Goal: Transaction & Acquisition: Purchase product/service

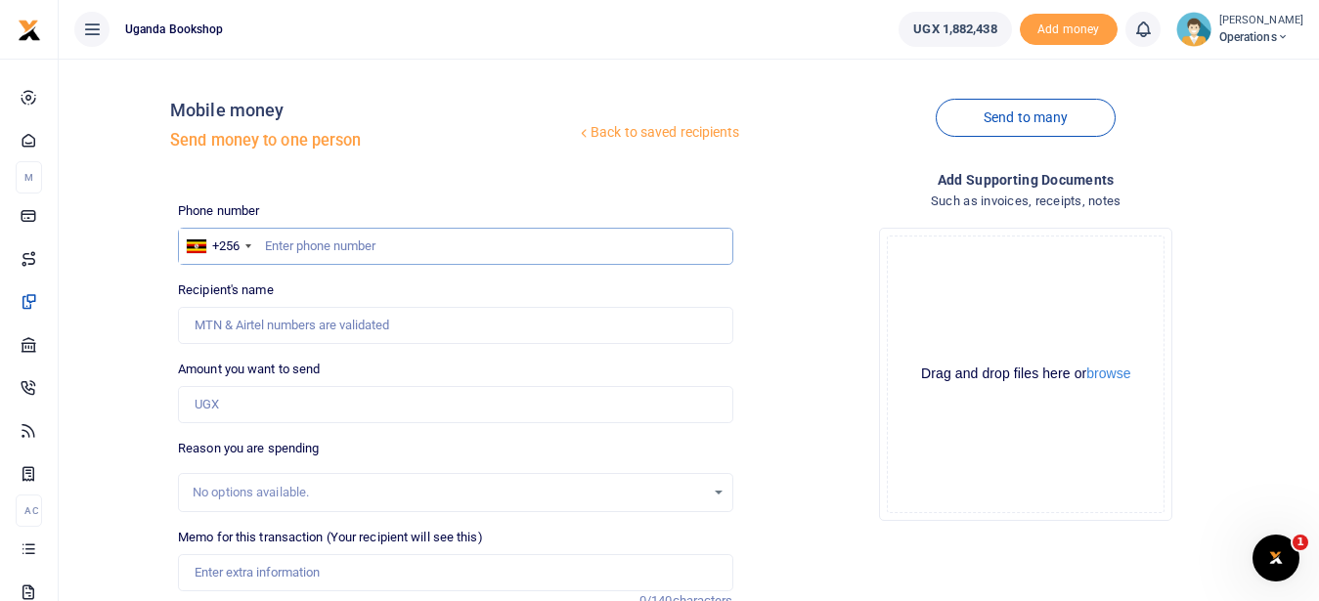
click at [308, 245] on input "text" at bounding box center [455, 246] width 555 height 37
type input "0761357104"
type input "Edgar Nagaba"
type input "0761357104"
click at [255, 403] on input "Amount you want to send" at bounding box center [455, 404] width 555 height 37
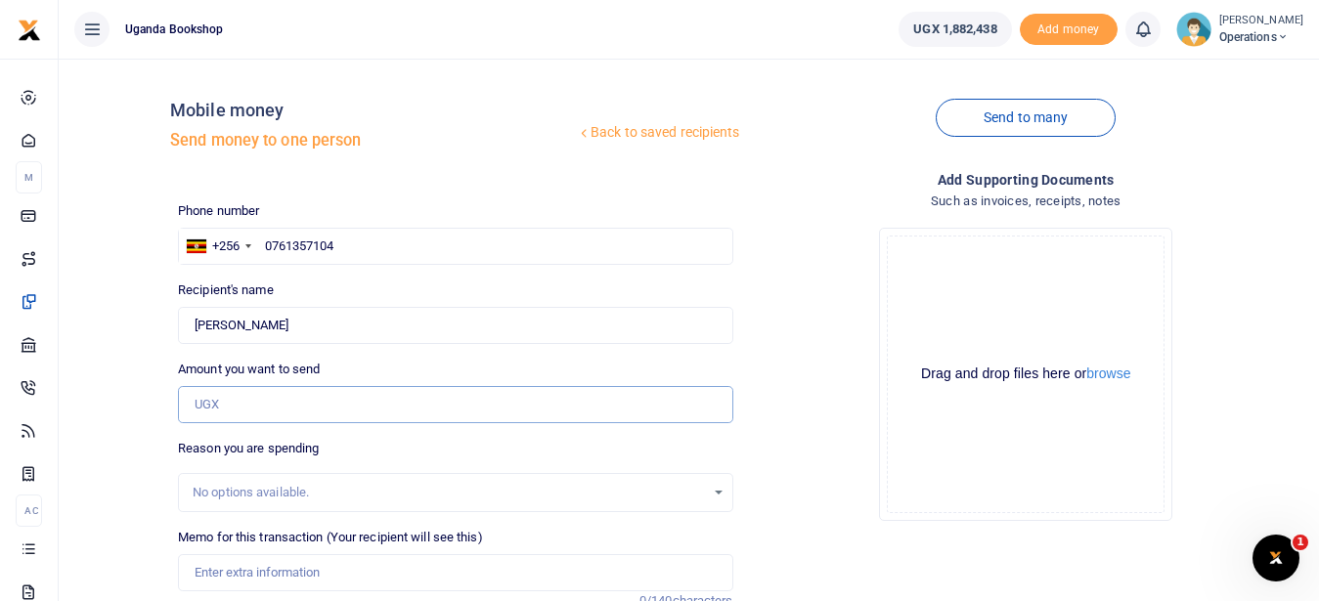
click at [255, 403] on input "Amount you want to send" at bounding box center [455, 404] width 555 height 37
type input "90,000"
click at [296, 589] on input "Memo for this transaction (Your recipient will see this)" at bounding box center [455, 573] width 555 height 37
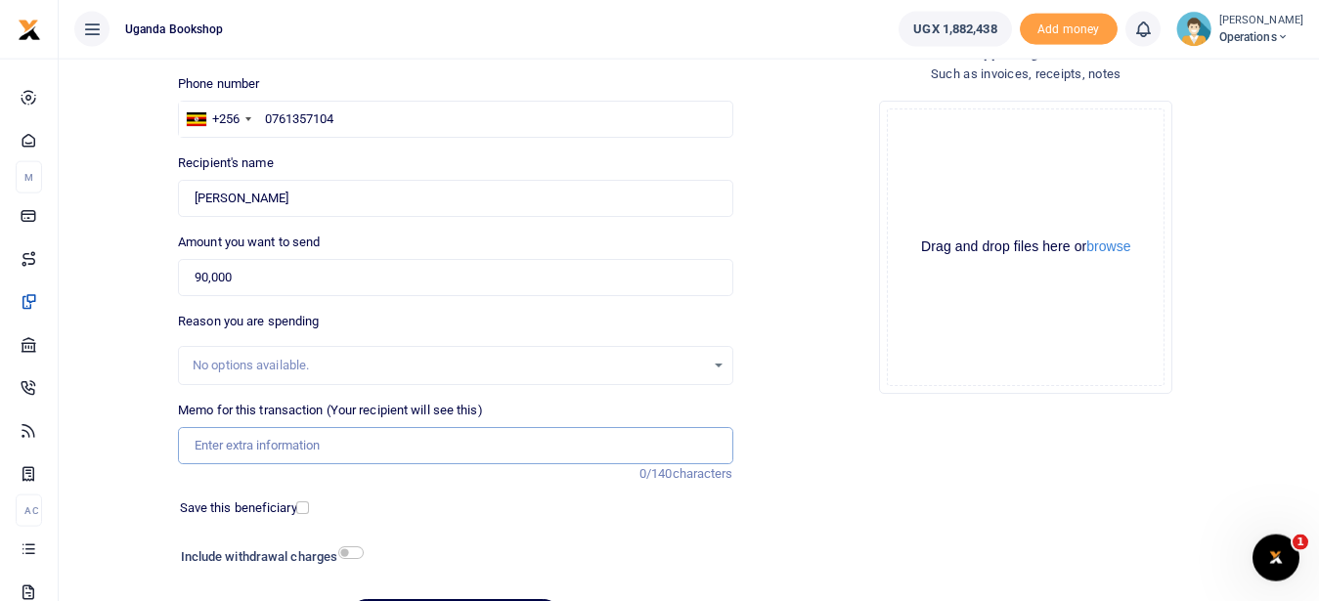
scroll to position [133, 0]
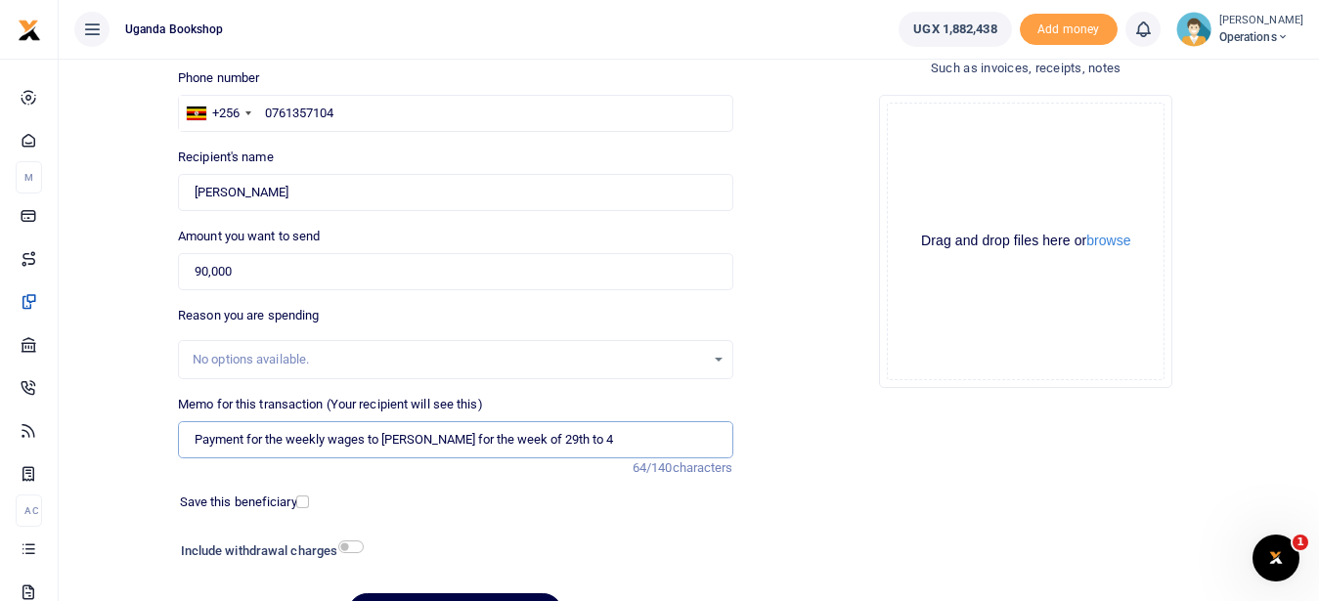
click at [568, 444] on input "Payment for the weekly wages to Edgar for the week of 29th to 4" at bounding box center [455, 440] width 555 height 37
type input "Payment for the weekly wages to [PERSON_NAME] for the week of 29th to [DATE]"
click at [345, 545] on input "checkbox" at bounding box center [350, 547] width 25 height 13
checkbox input "true"
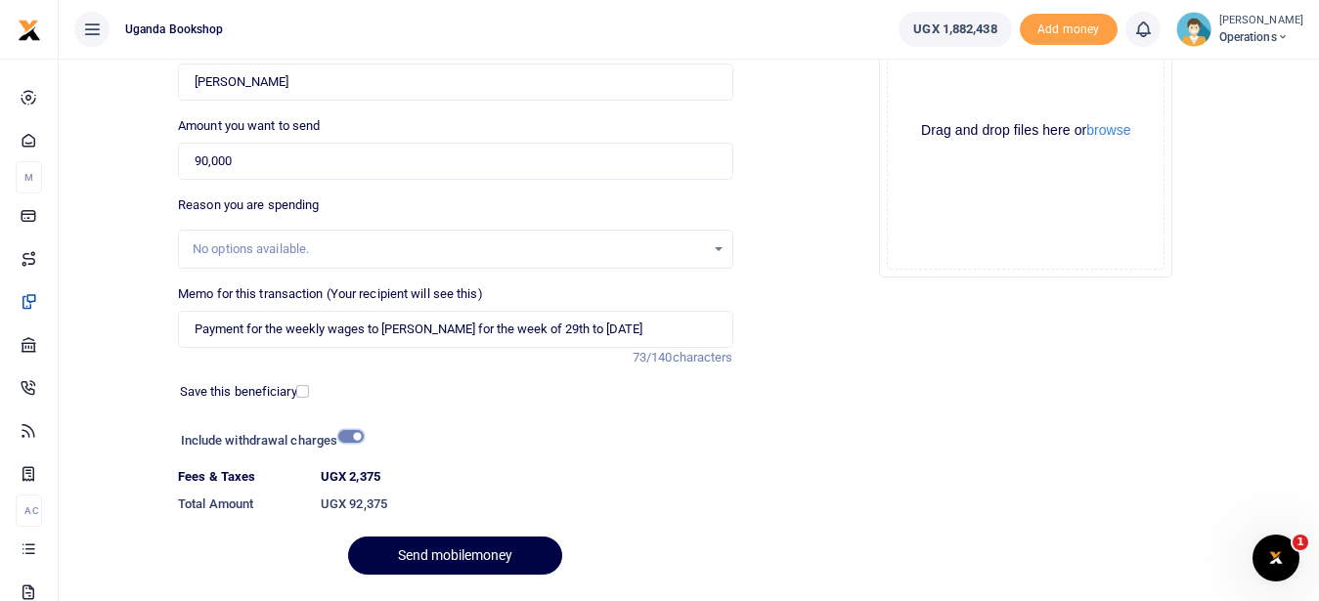
scroll to position [299, 0]
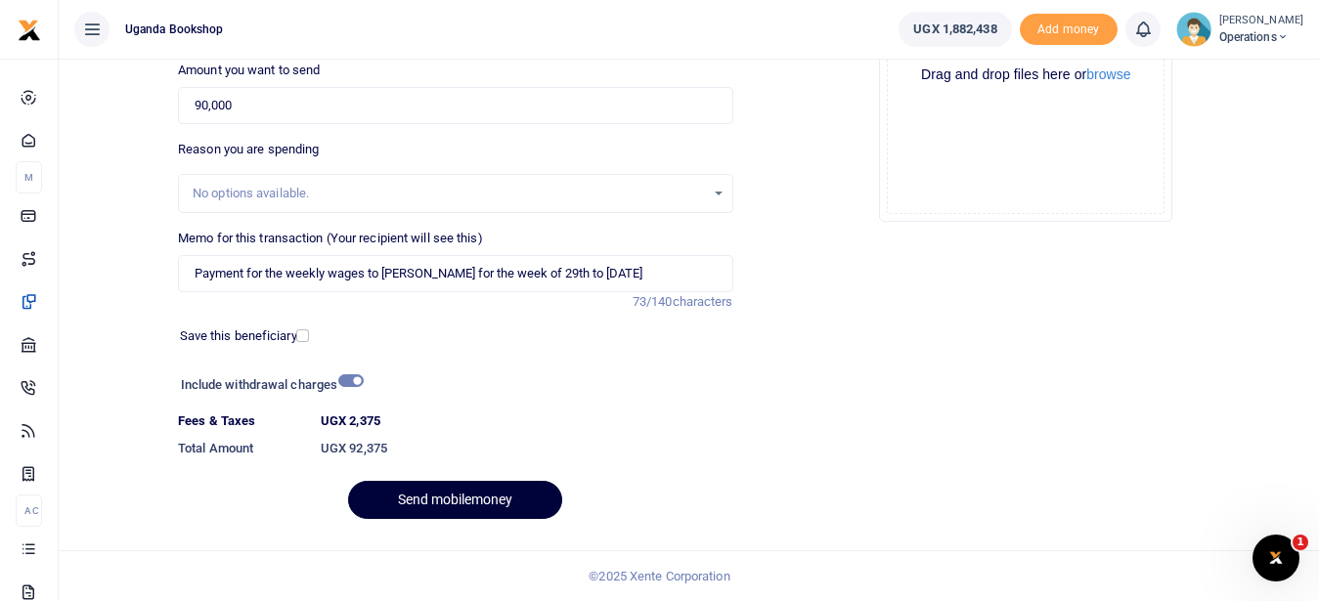
click at [457, 501] on button "Send mobilemoney" at bounding box center [455, 500] width 214 height 38
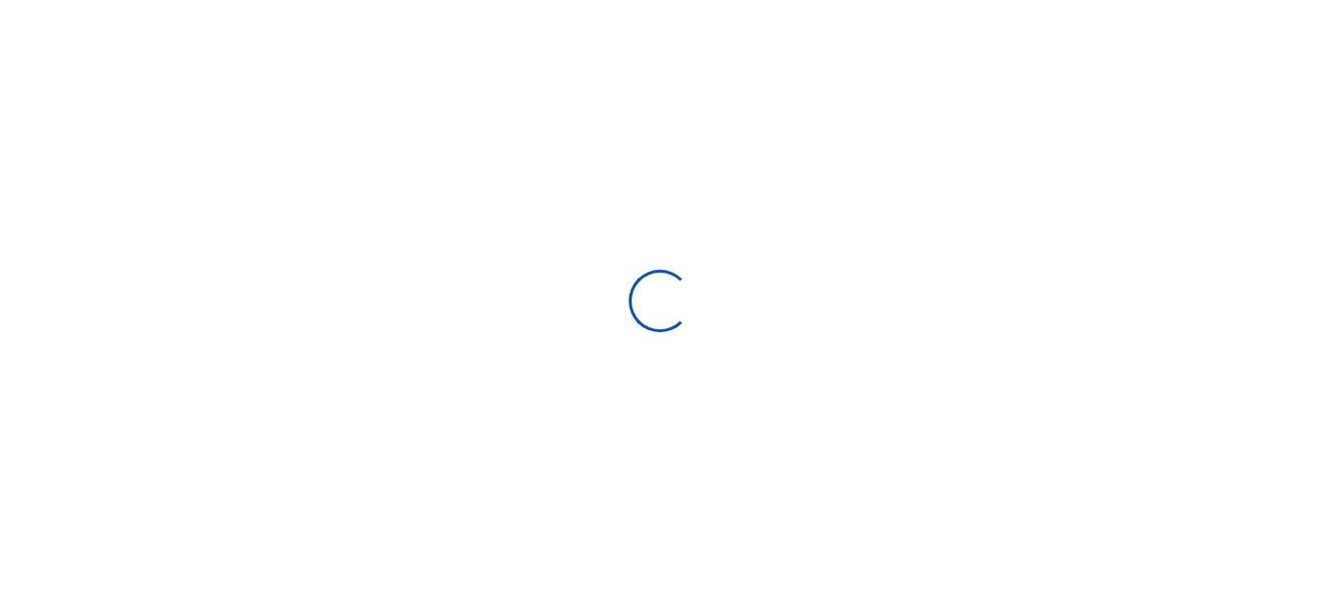
select select "Loading bundles"
select select
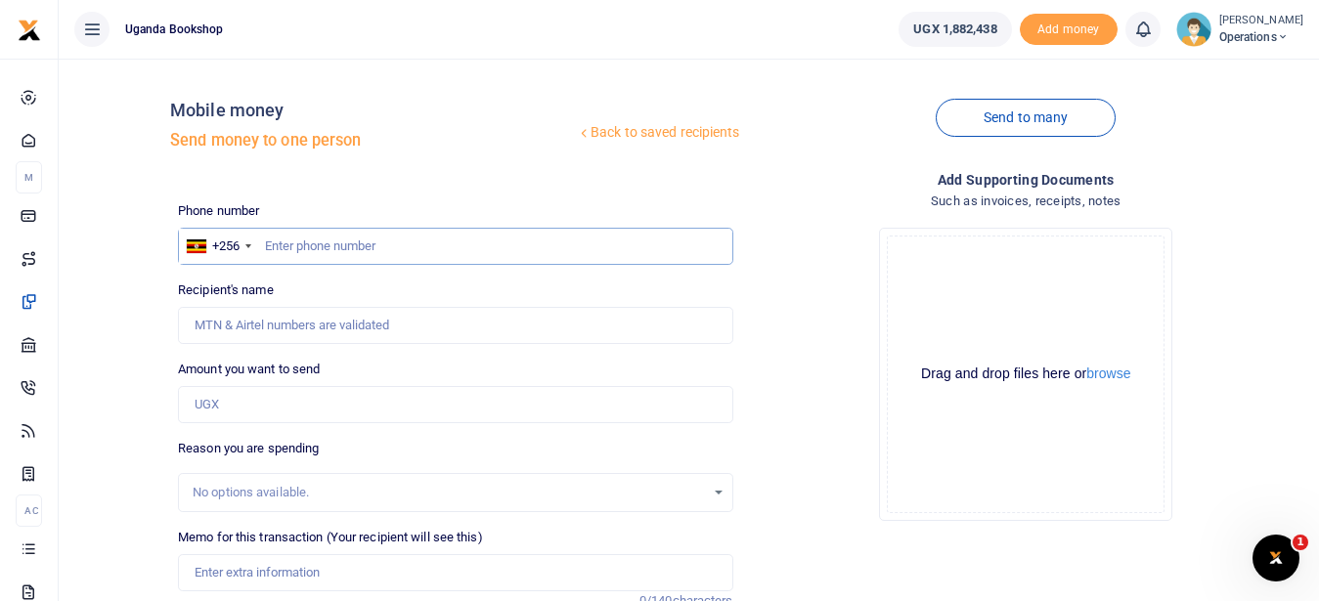
click at [279, 248] on input "text" at bounding box center [455, 246] width 555 height 37
type input "0782109628"
type input "[PERSON_NAME]"
type input "0782109628"
click at [213, 410] on input "Amount you want to send" at bounding box center [455, 404] width 555 height 37
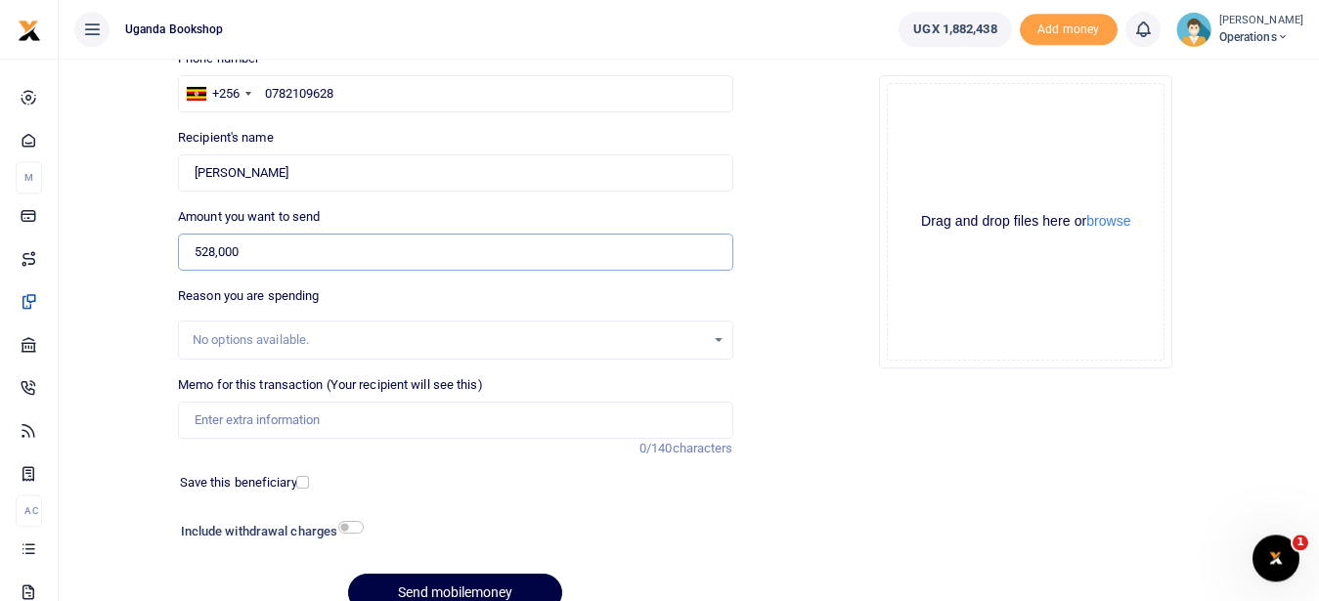
scroll to position [188, 0]
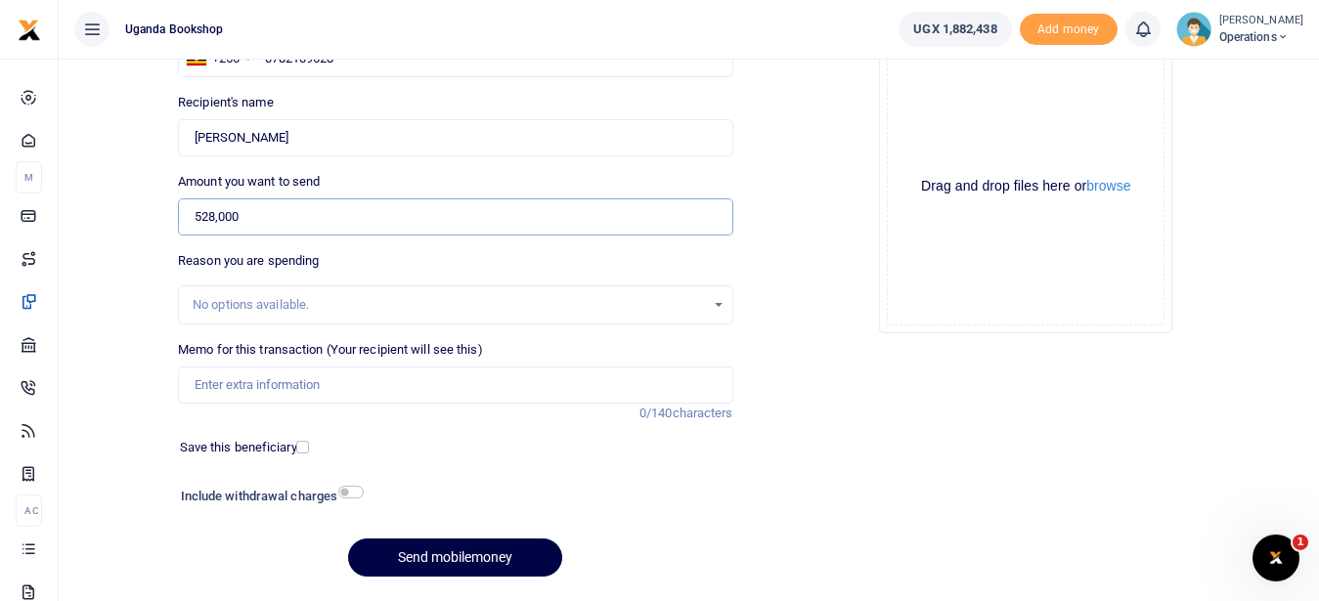
type input "528,000"
click at [344, 491] on input "checkbox" at bounding box center [350, 492] width 25 height 13
checkbox input "true"
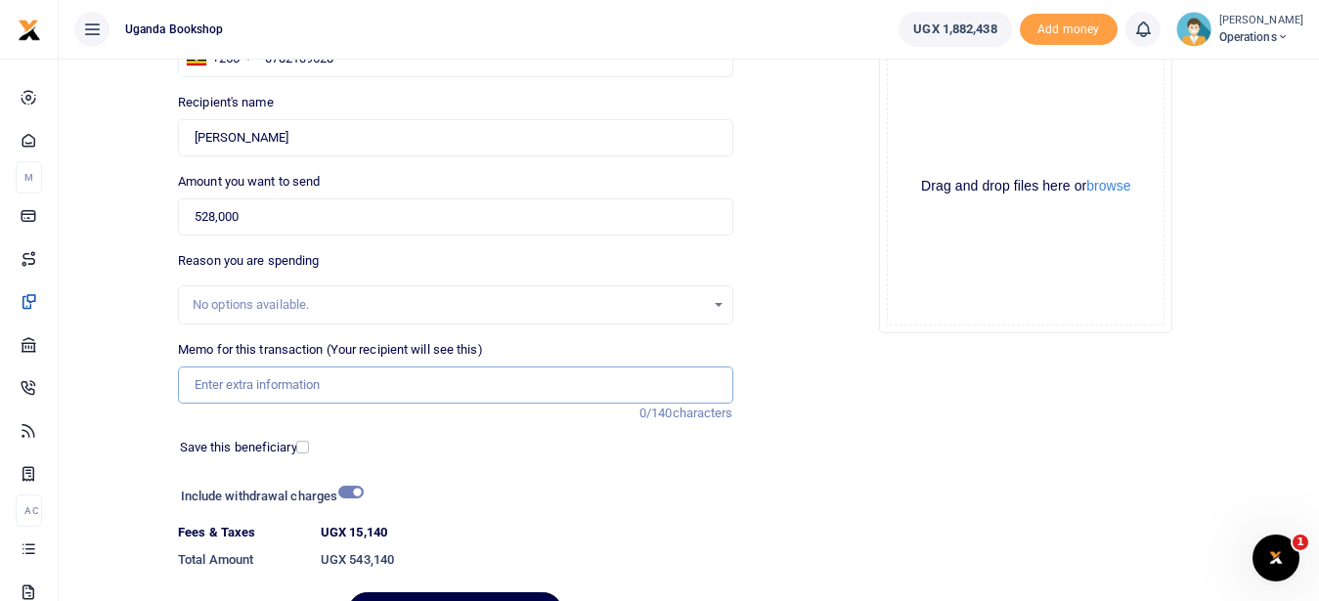
click at [230, 381] on input "Memo for this transaction (Your recipient will see this)" at bounding box center [455, 385] width 555 height 37
click at [376, 382] on input "Payment for the purchase of sucess cards" at bounding box center [455, 385] width 555 height 37
click at [454, 389] on input "Payment for the purchase of success cards" at bounding box center [455, 385] width 555 height 37
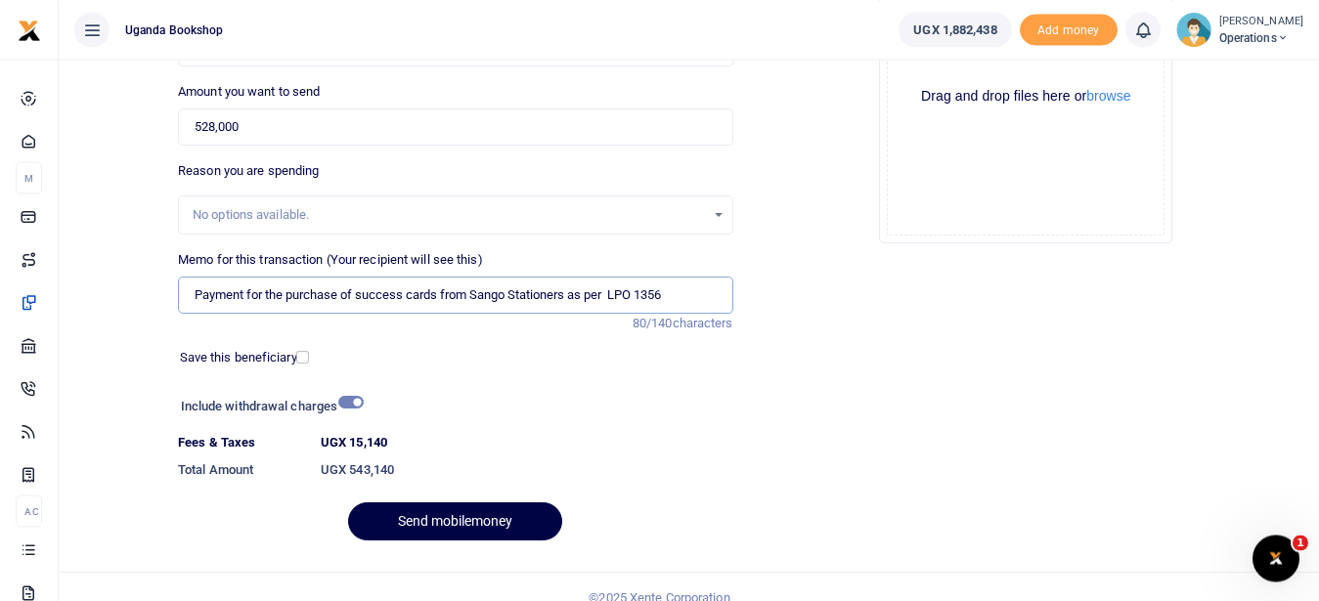
scroll to position [289, 0]
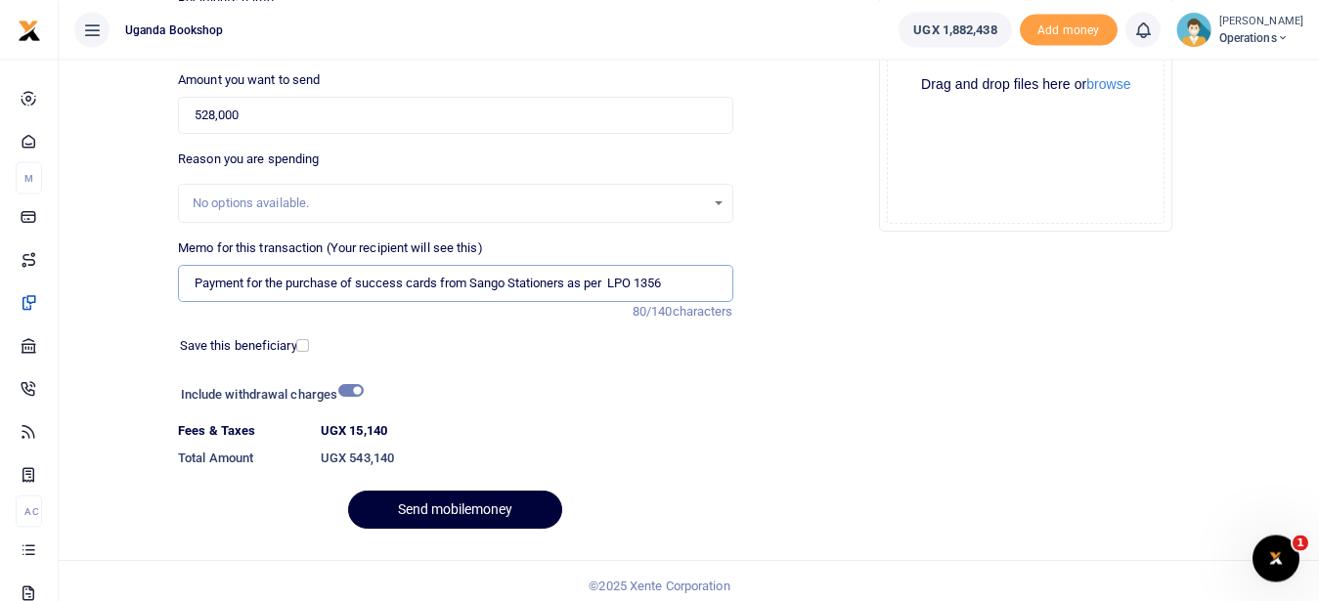
type input "Payment for the purchase of success cards from Sango Stationers as per LPO 1356"
click at [428, 509] on button "Send mobilemoney" at bounding box center [455, 510] width 214 height 38
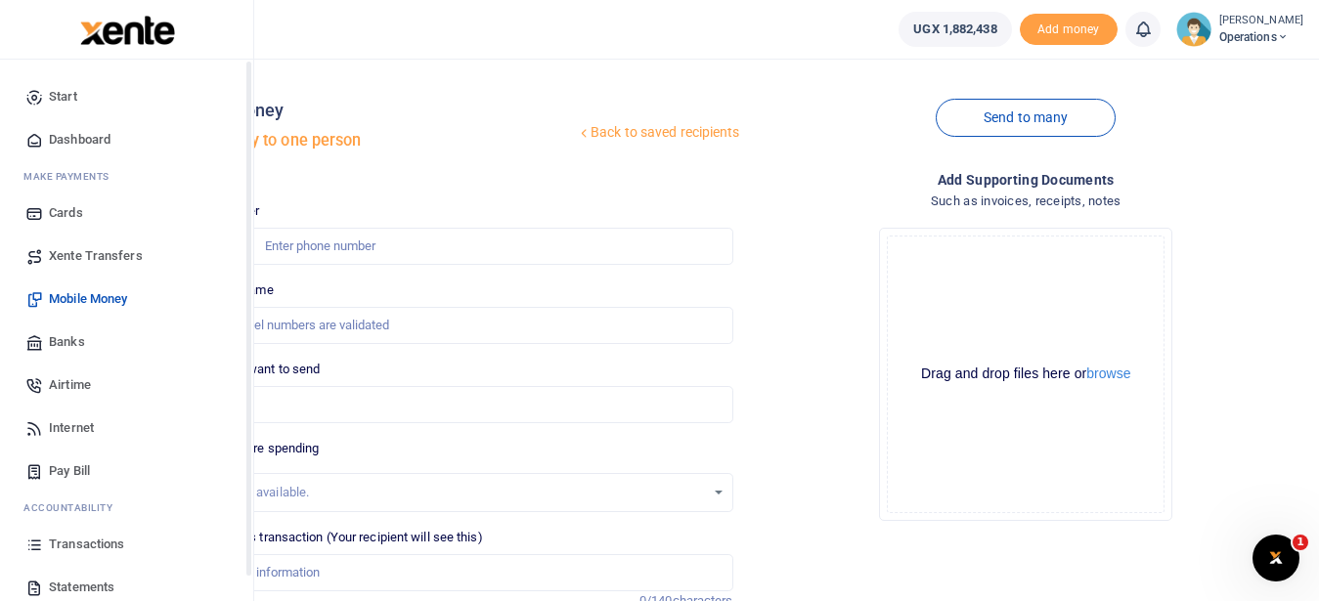
click at [113, 550] on span "Transactions" at bounding box center [86, 545] width 75 height 20
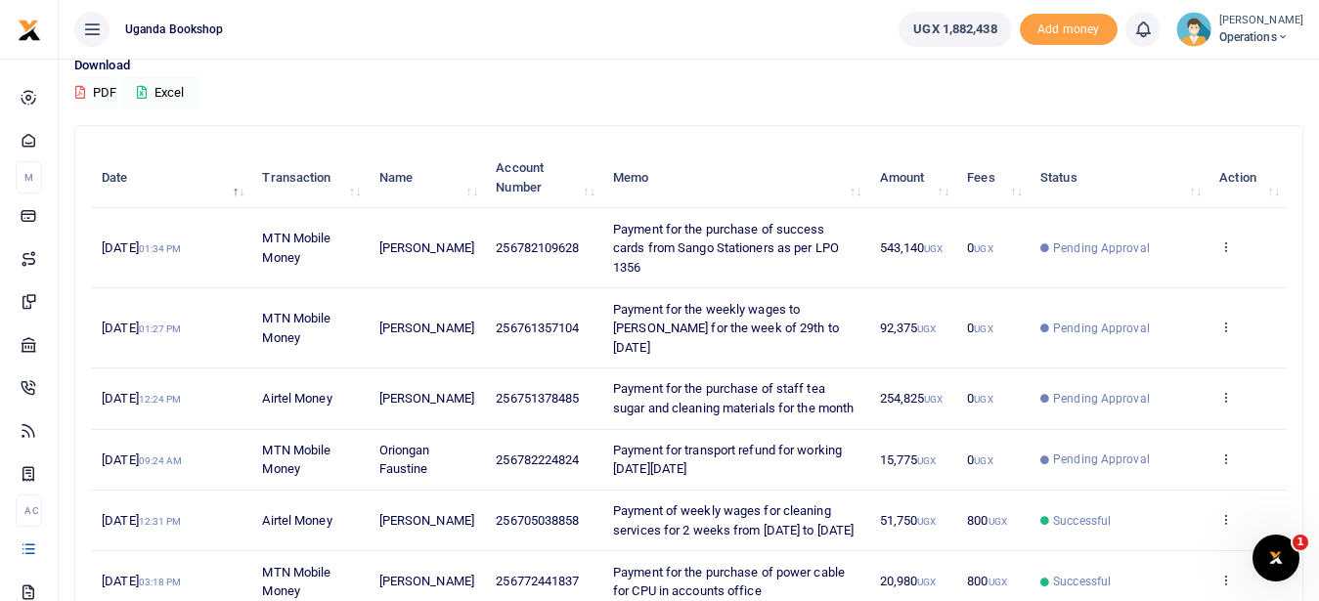
scroll to position [158, 0]
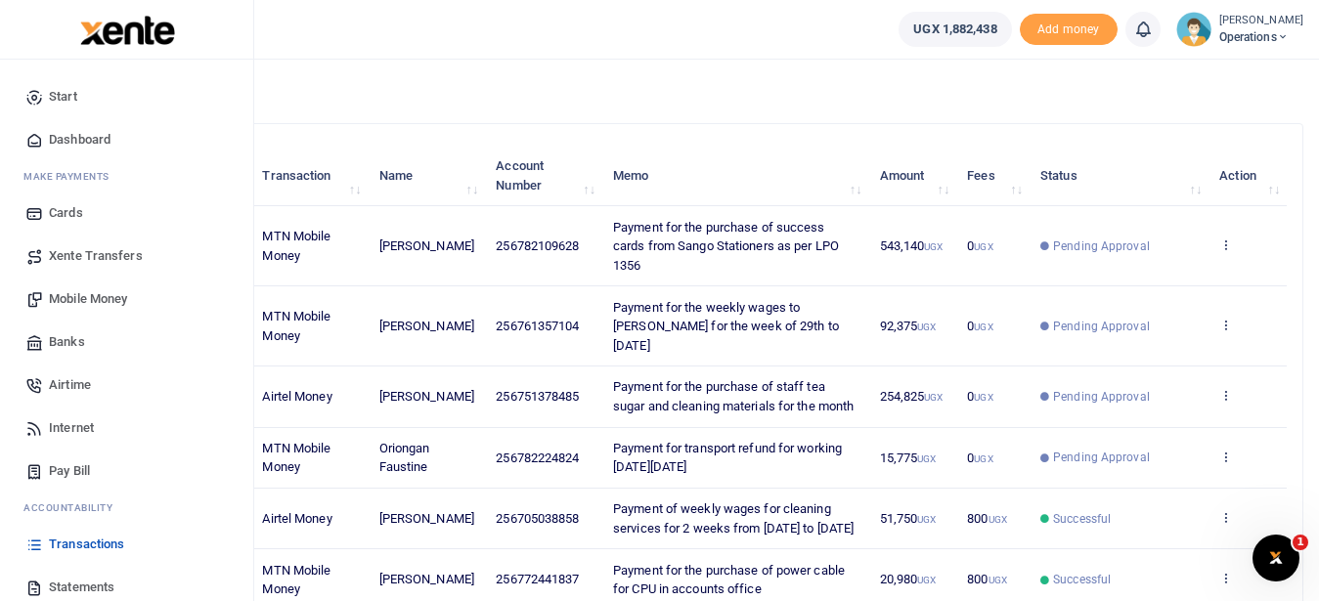
click at [86, 286] on link "Mobile Money" at bounding box center [127, 299] width 222 height 43
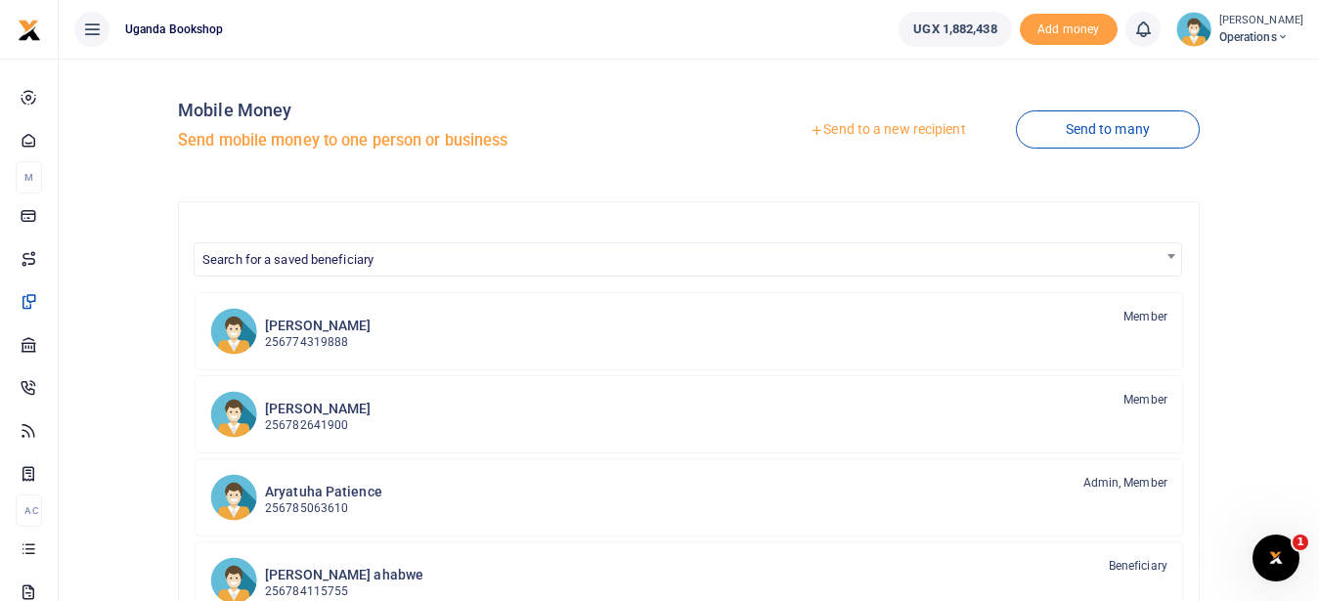
click at [908, 137] on link "Send to a new recipient" at bounding box center [887, 129] width 255 height 35
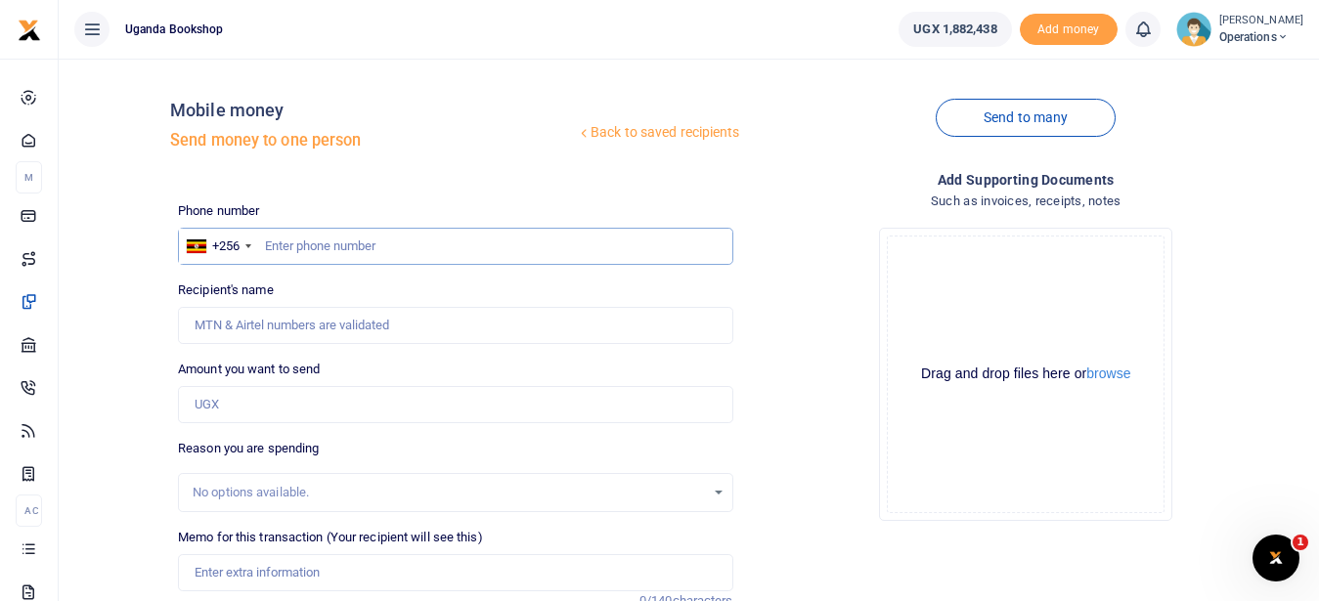
click at [311, 246] on input "text" at bounding box center [455, 246] width 555 height 37
type input "0746287287"
click at [240, 408] on input "Amount you want to send" at bounding box center [455, 404] width 555 height 37
type input "[PERSON_NAME]"
type input "90,000"
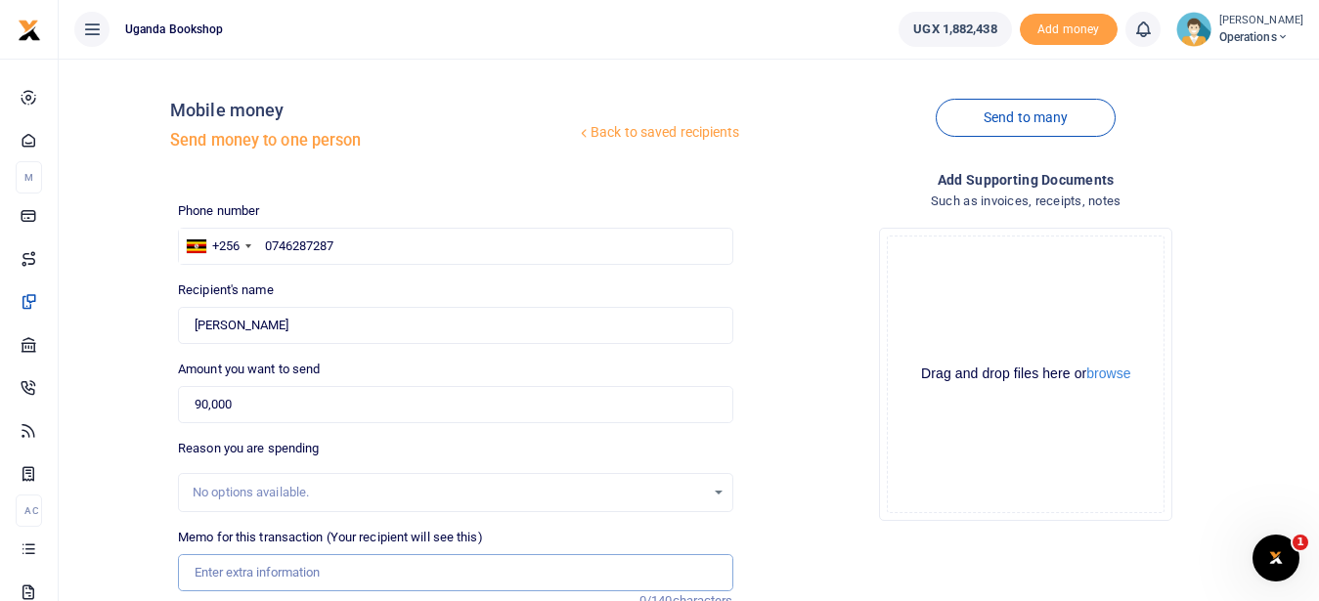
click at [222, 579] on input "Memo for this transaction (Your recipient will see this)" at bounding box center [455, 573] width 555 height 37
type input "p"
click at [402, 572] on input "Payment of weekly wages to Tinisha for week worked" at bounding box center [455, 573] width 555 height 37
click at [611, 574] on input "Payment of weekly wages to Tinisha sales assistant for week worked" at bounding box center [455, 573] width 555 height 37
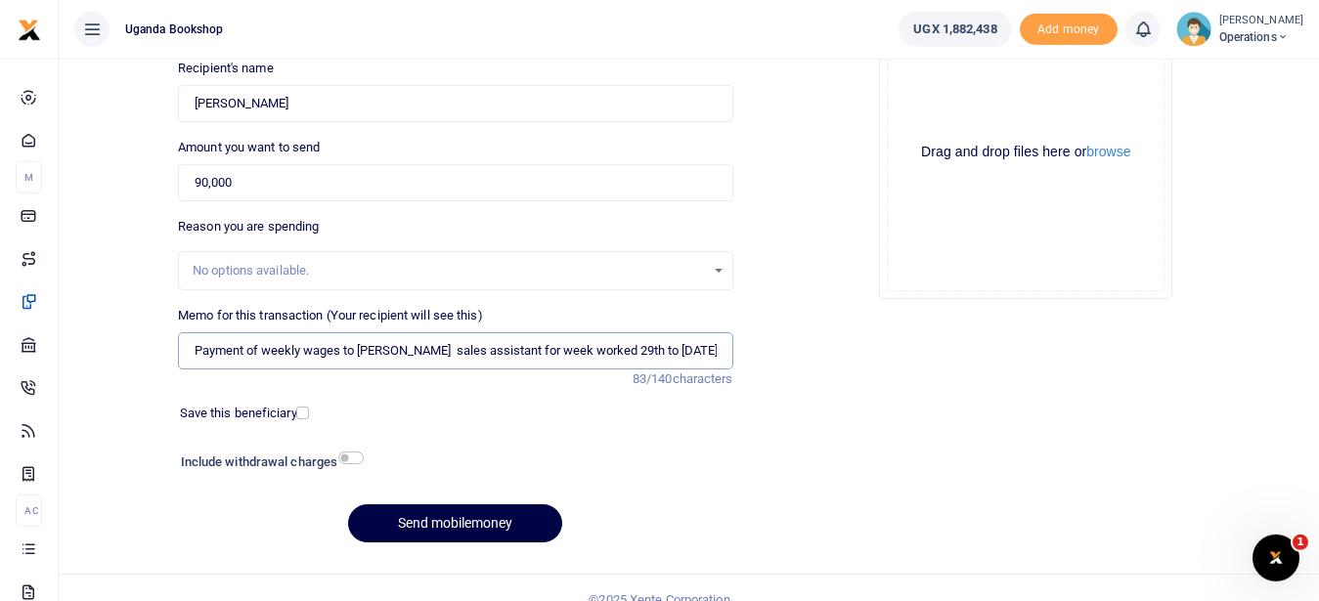
scroll to position [242, 0]
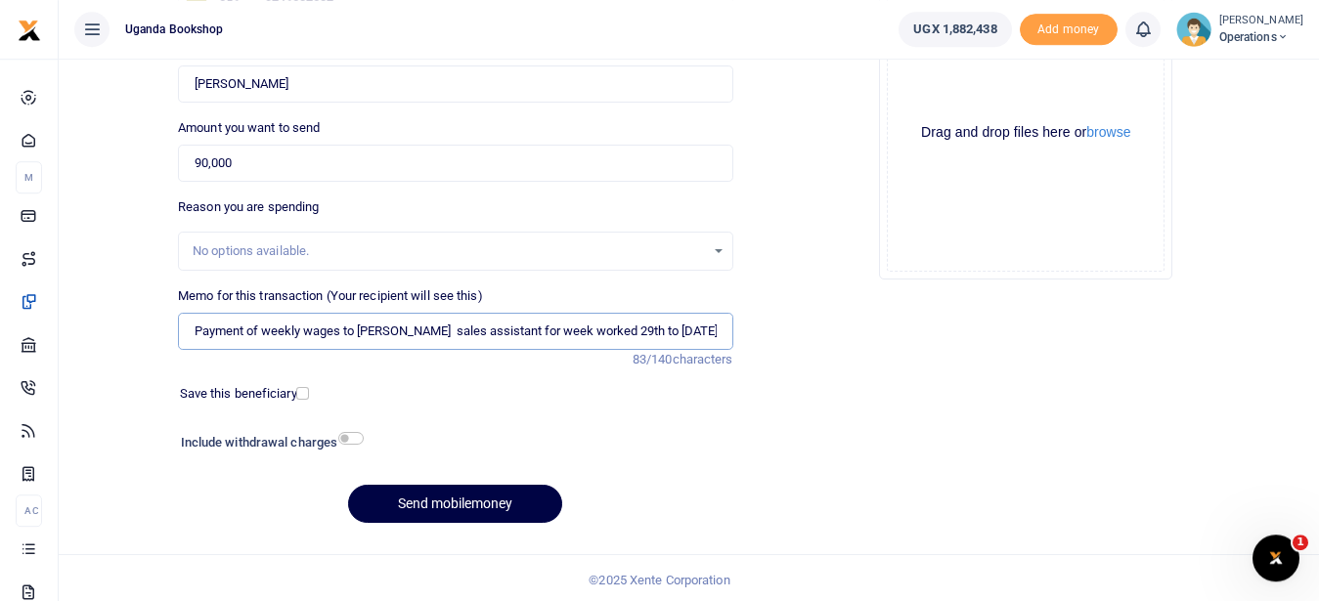
type input "Payment of weekly wages to Tinisha sales assistant for week worked 29th to 4th …"
click at [351, 438] on input "checkbox" at bounding box center [350, 438] width 25 height 13
checkbox input "true"
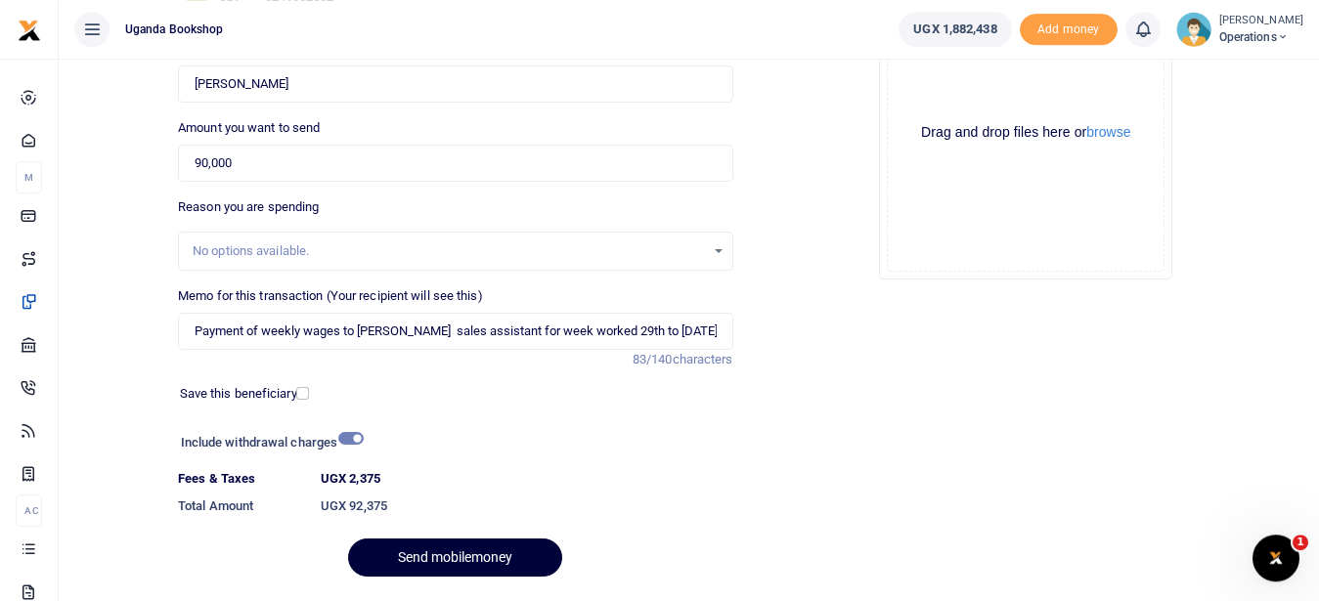
click at [438, 559] on button "Send mobilemoney" at bounding box center [455, 558] width 214 height 38
click at [438, 559] on div "Send mobilemoney" at bounding box center [455, 558] width 555 height 38
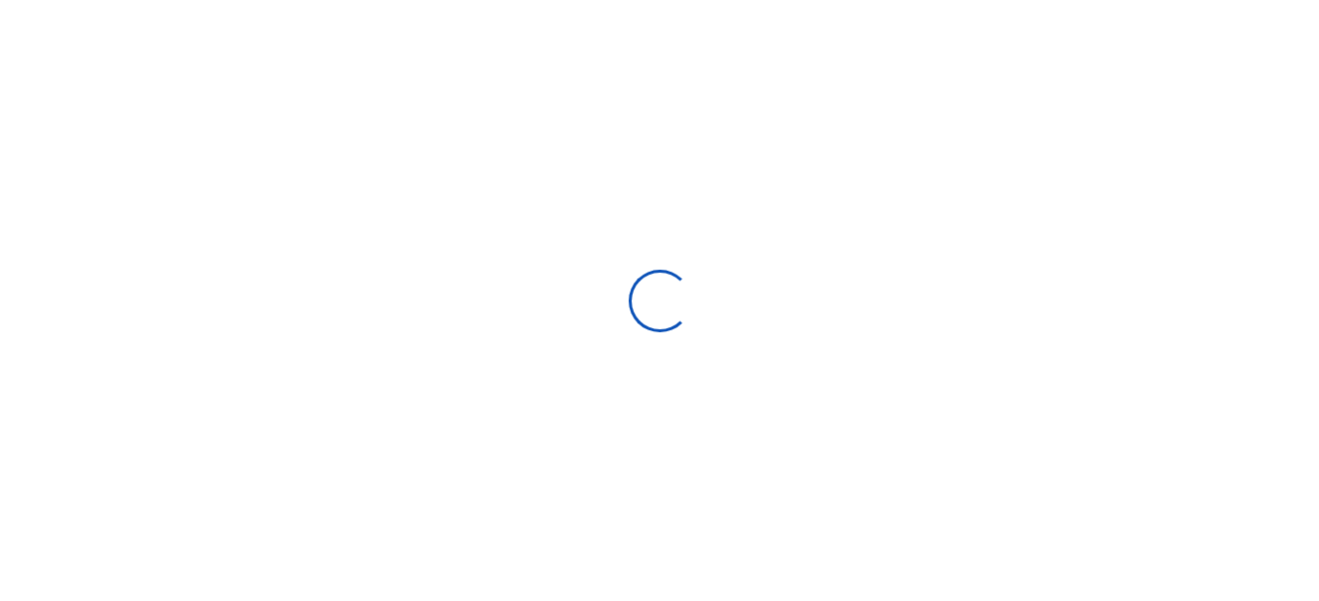
select select
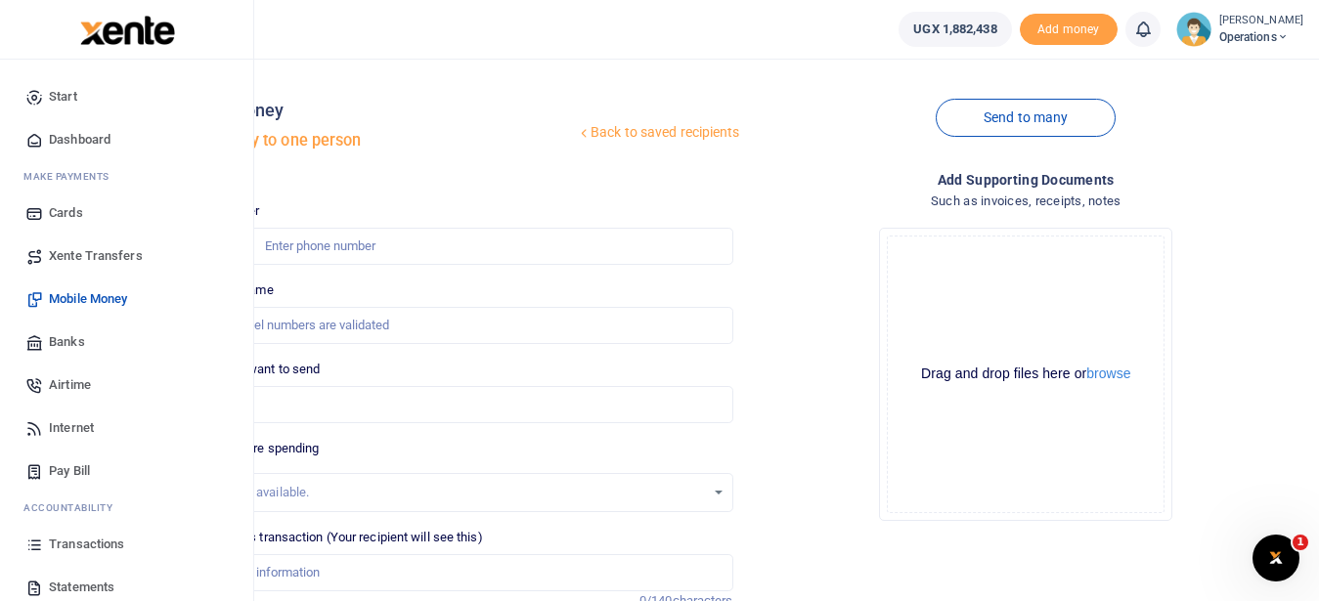
click at [86, 543] on span "Transactions" at bounding box center [86, 545] width 75 height 20
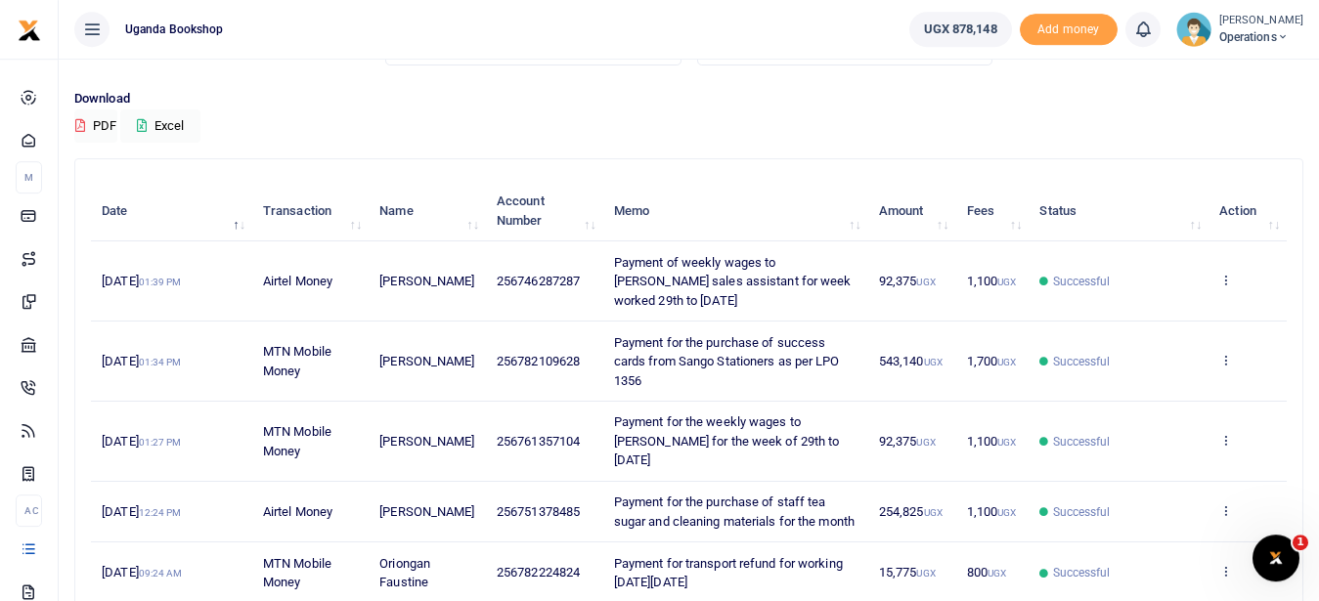
scroll to position [121, 0]
